Goal: Transaction & Acquisition: Purchase product/service

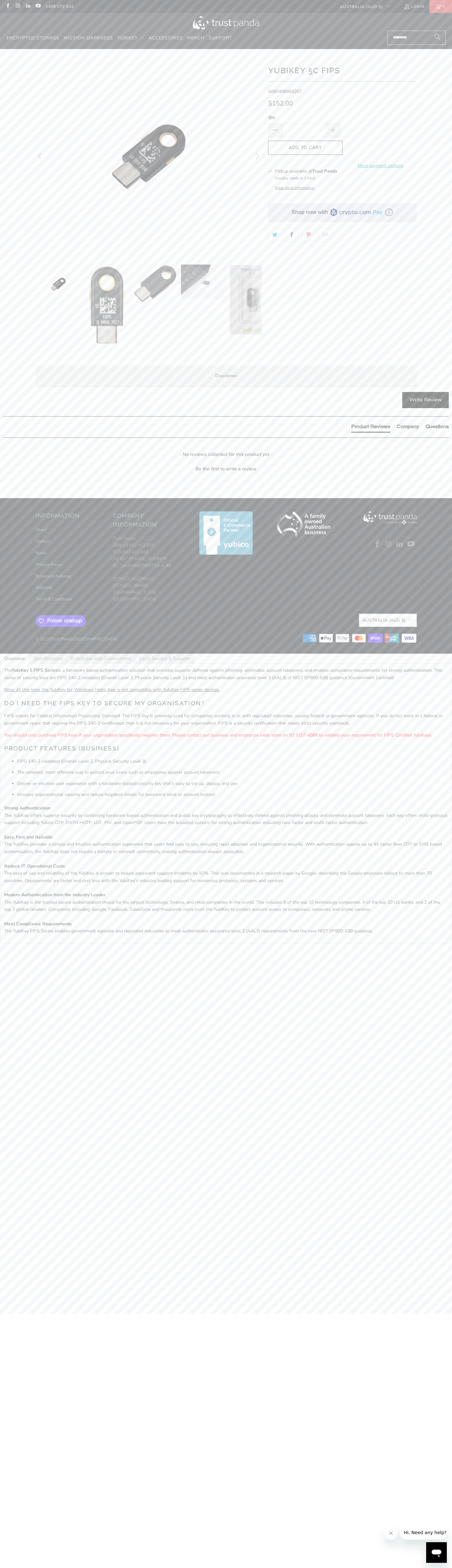
click at [305, 148] on icon "button" at bounding box center [305, 147] width 10 height 10
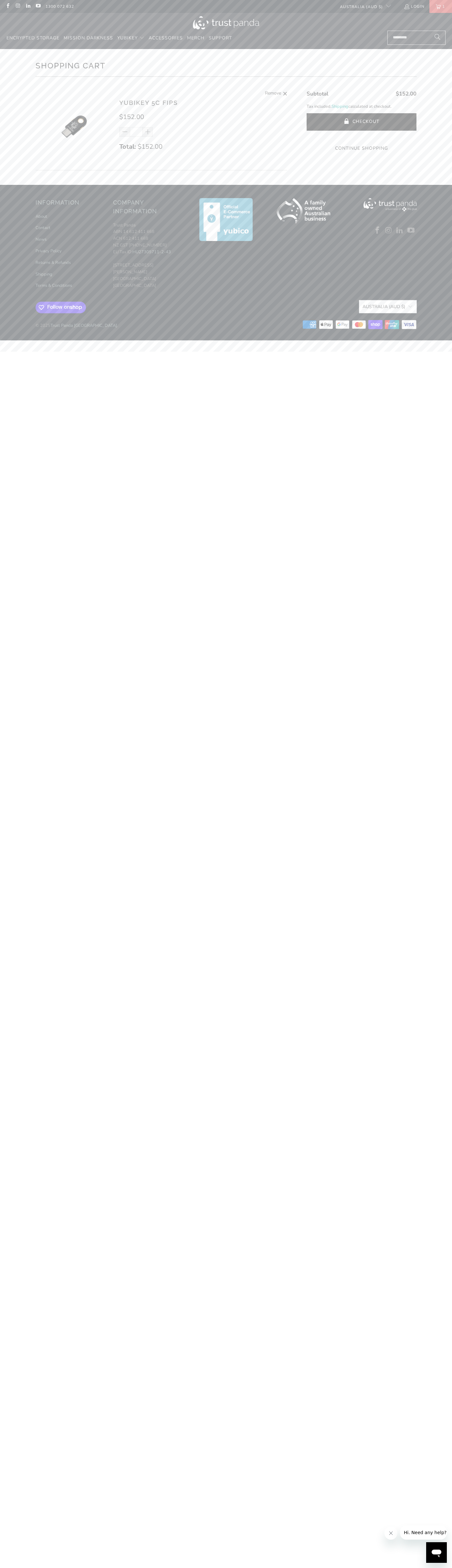
click at [359, 327] on icon at bounding box center [359, 324] width 2 height 4
click at [361, 122] on button "Checkout" at bounding box center [361, 122] width 110 height 18
click at [276, 94] on span "Remove" at bounding box center [273, 93] width 16 height 8
type input "*"
